Goal: Navigation & Orientation: Find specific page/section

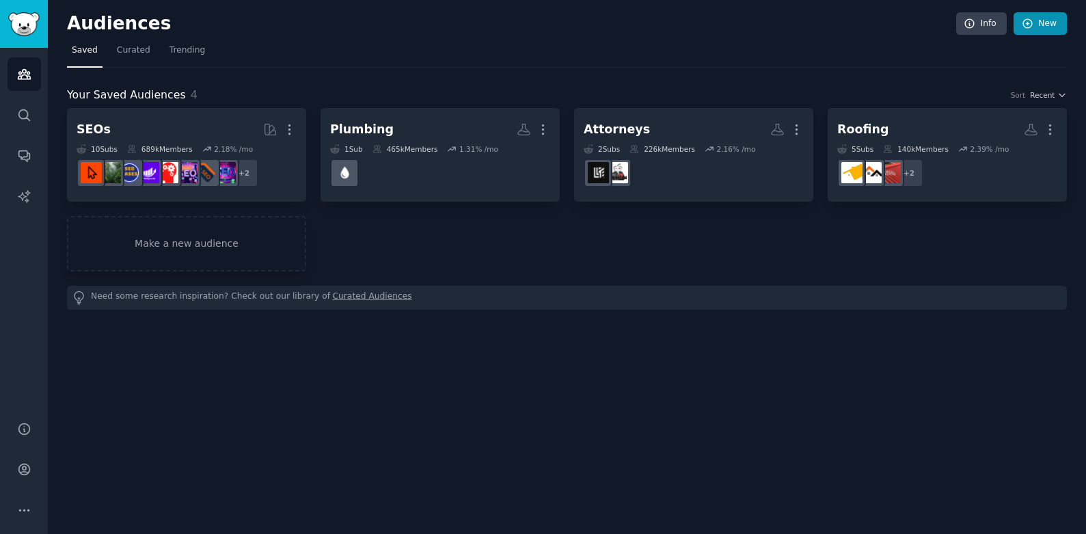
click at [1032, 21] on icon at bounding box center [1027, 23] width 9 height 9
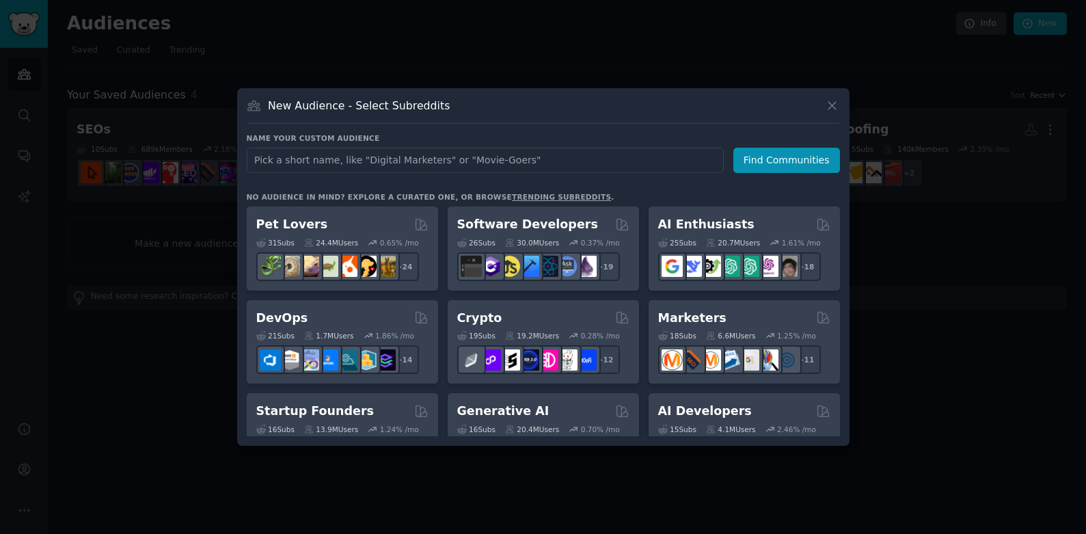
click at [825, 103] on icon at bounding box center [832, 105] width 14 height 14
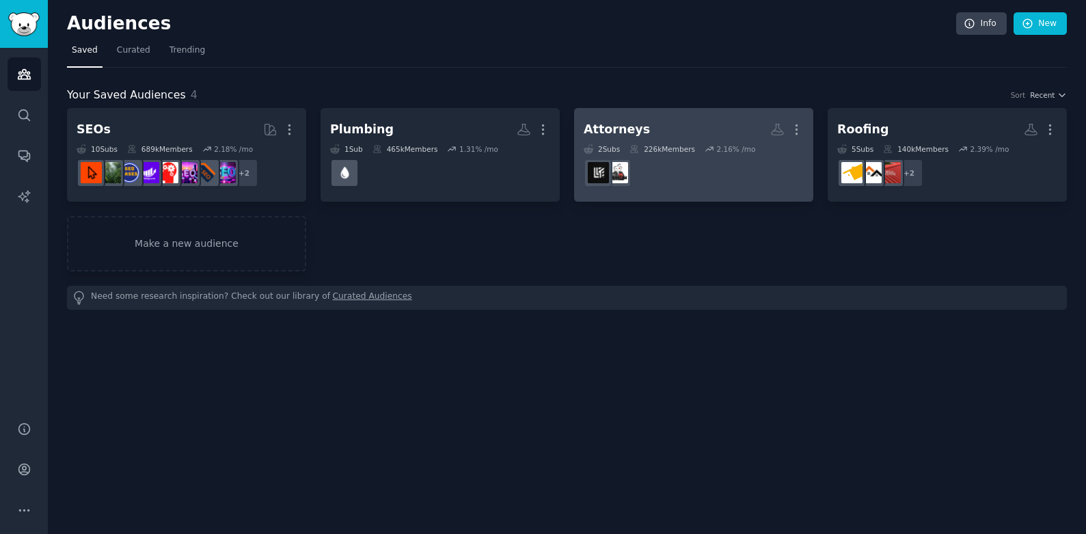
click at [686, 170] on dd at bounding box center [694, 173] width 220 height 38
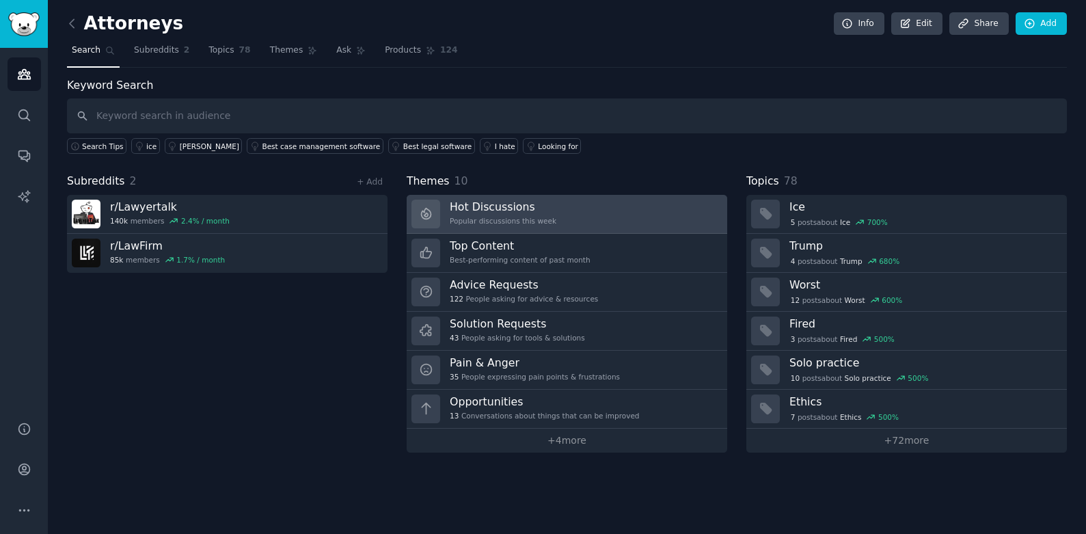
click at [503, 210] on h3 "Hot Discussions" at bounding box center [503, 207] width 107 height 14
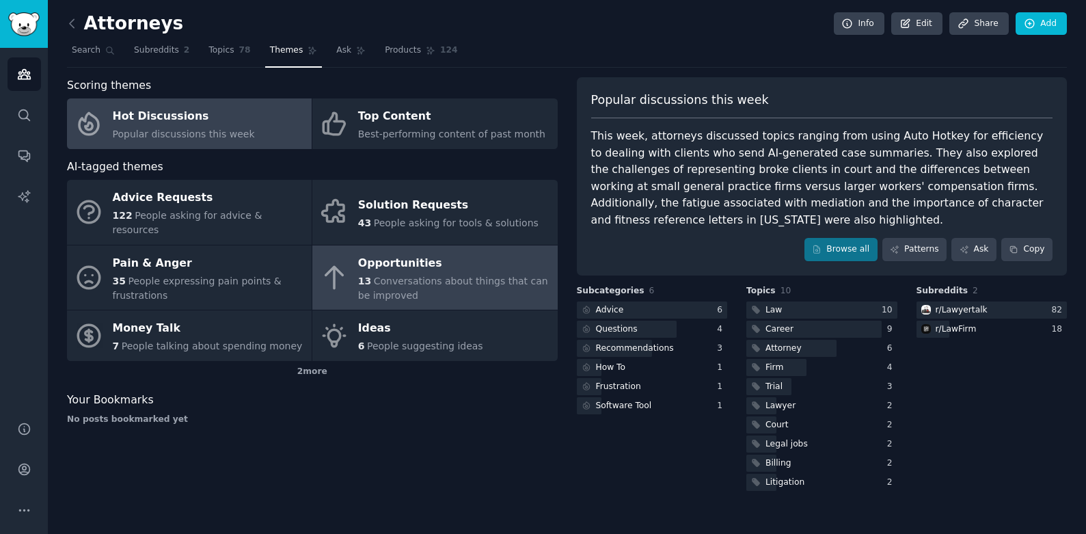
click at [395, 256] on div "Opportunities" at bounding box center [454, 263] width 192 height 22
